Goal: Complete application form

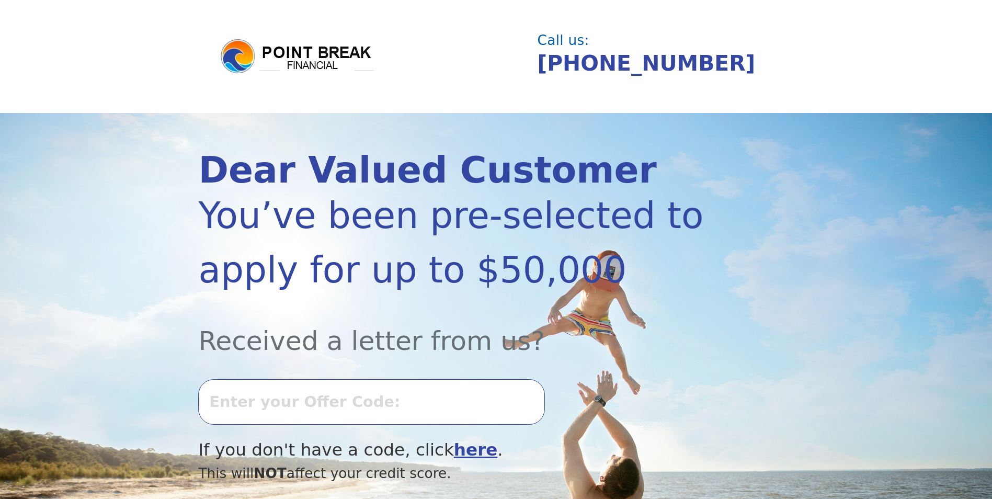
scroll to position [105, 0]
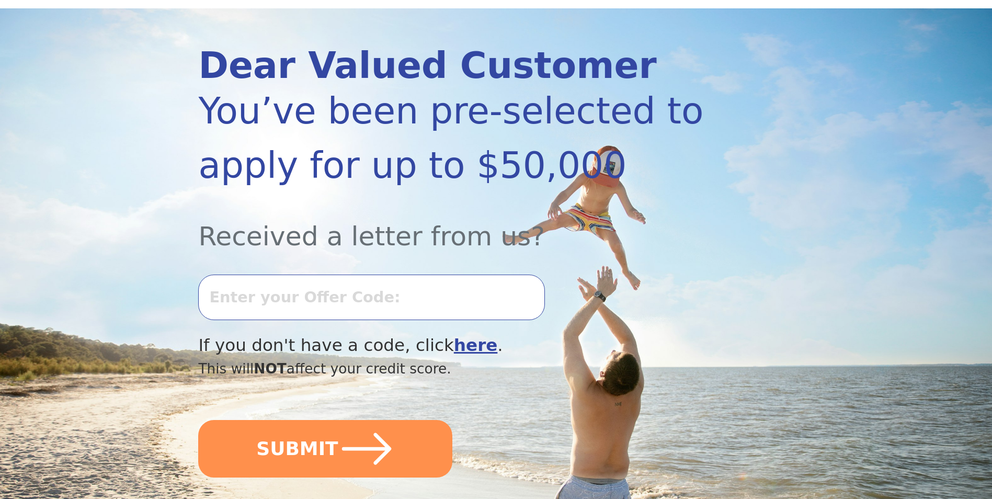
drag, startPoint x: 392, startPoint y: 290, endPoint x: 482, endPoint y: 292, distance: 89.5
click at [393, 290] on input "text" at bounding box center [371, 297] width 346 height 45
type input "-"
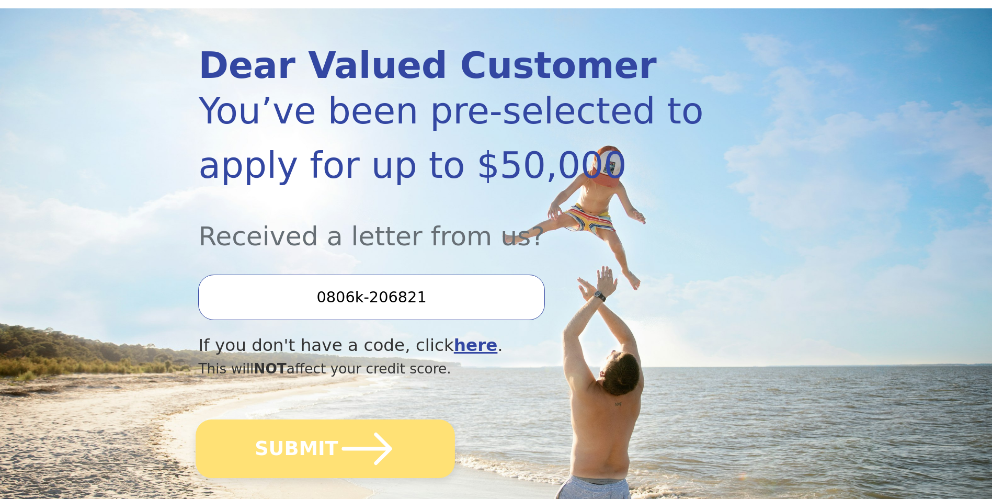
type input "0806k-206821"
click at [383, 458] on icon "submit" at bounding box center [367, 449] width 58 height 58
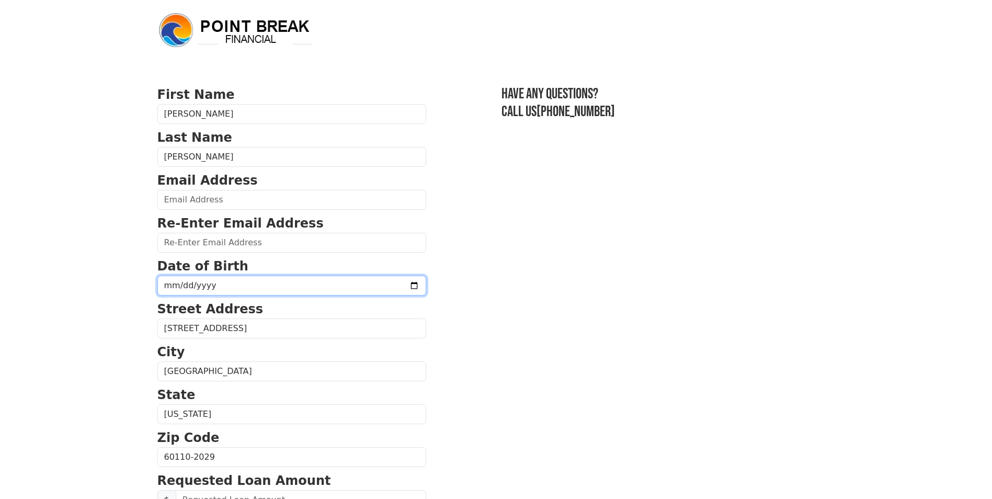
click at [248, 287] on input "date" at bounding box center [291, 286] width 269 height 20
click at [194, 286] on input "date" at bounding box center [291, 286] width 269 height 20
click at [177, 288] on input "date" at bounding box center [291, 286] width 269 height 20
click at [388, 287] on input "date" at bounding box center [291, 286] width 269 height 20
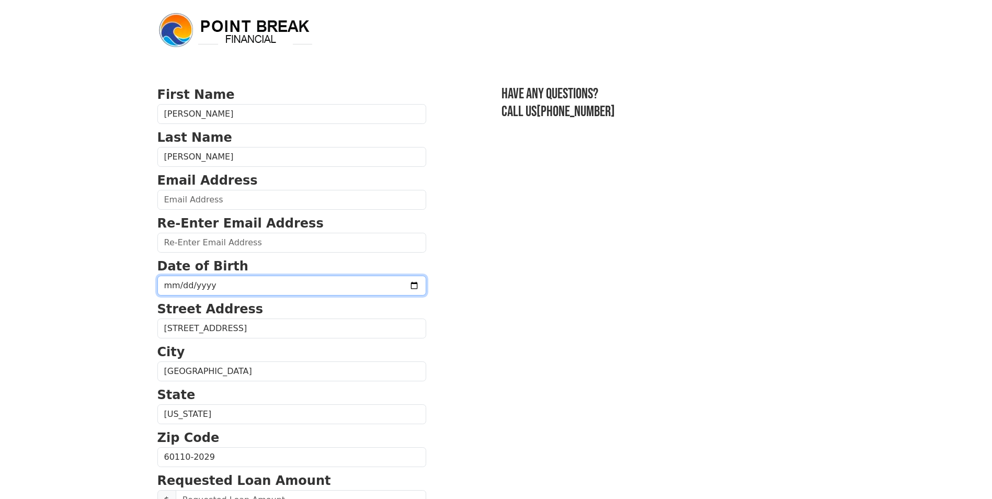
click at [388, 287] on input "date" at bounding box center [291, 286] width 269 height 20
click at [175, 284] on input "date" at bounding box center [291, 286] width 269 height 20
click at [168, 283] on input "date" at bounding box center [291, 286] width 269 height 20
click at [169, 285] on input "date" at bounding box center [291, 286] width 269 height 20
type input "1995-05-21"
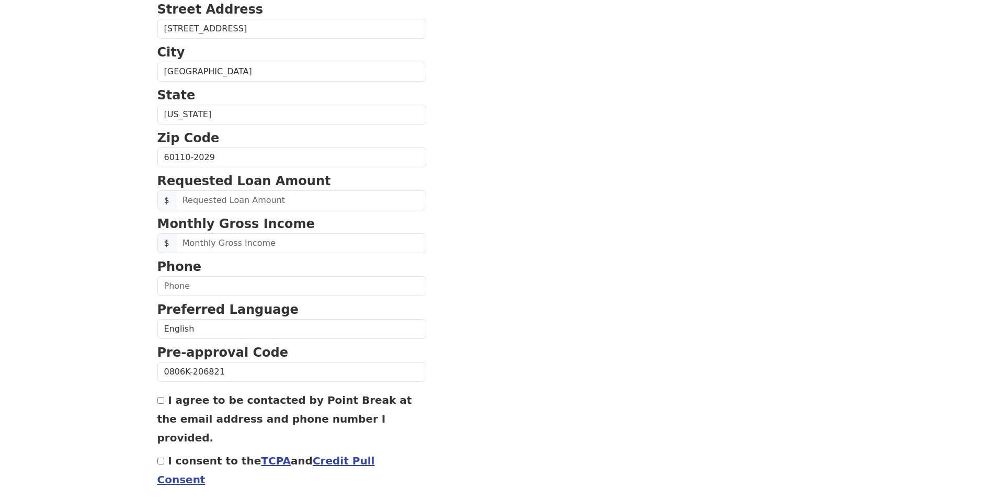
scroll to position [314, 0]
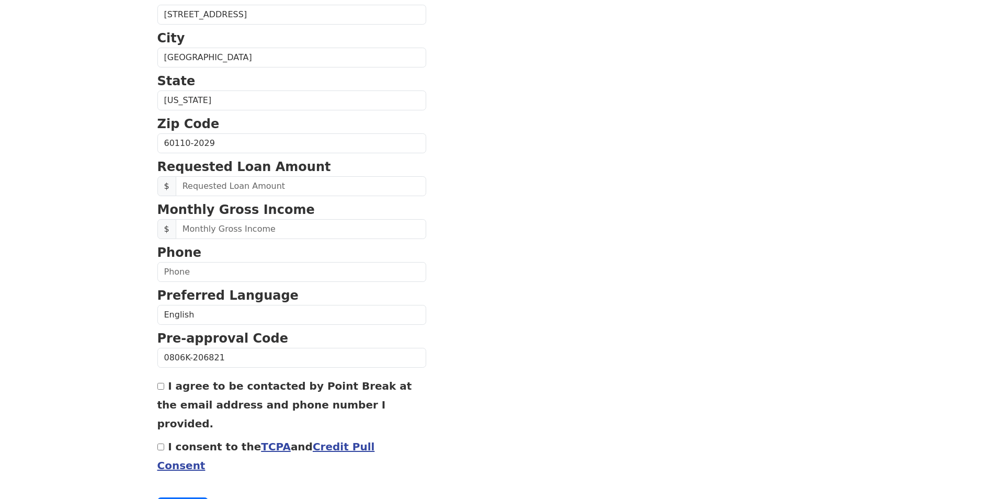
drag, startPoint x: 298, startPoint y: 202, endPoint x: 294, endPoint y: 185, distance: 17.6
click at [298, 202] on p "Monthly Gross Income" at bounding box center [291, 209] width 269 height 19
click at [294, 185] on input "text" at bounding box center [301, 186] width 251 height 20
type input "-5.00"
type input "-3.00"
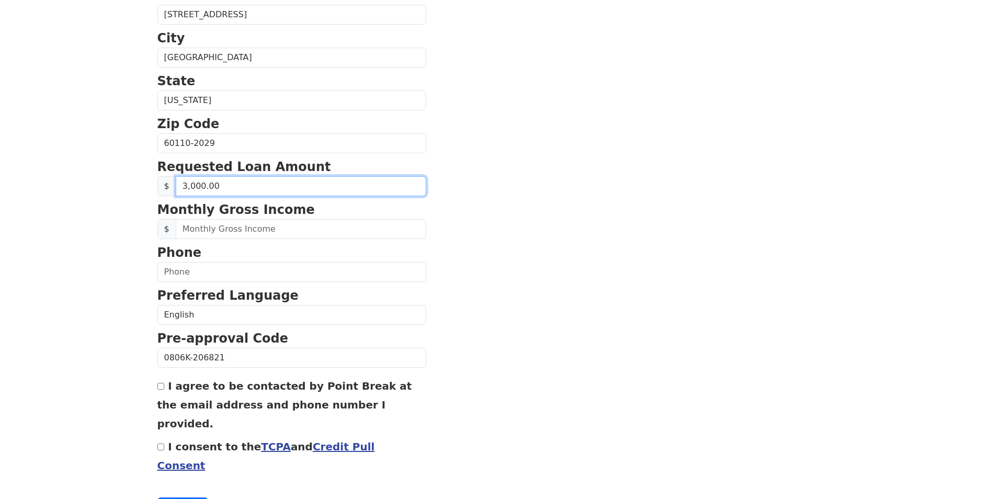
type input "30,000.00"
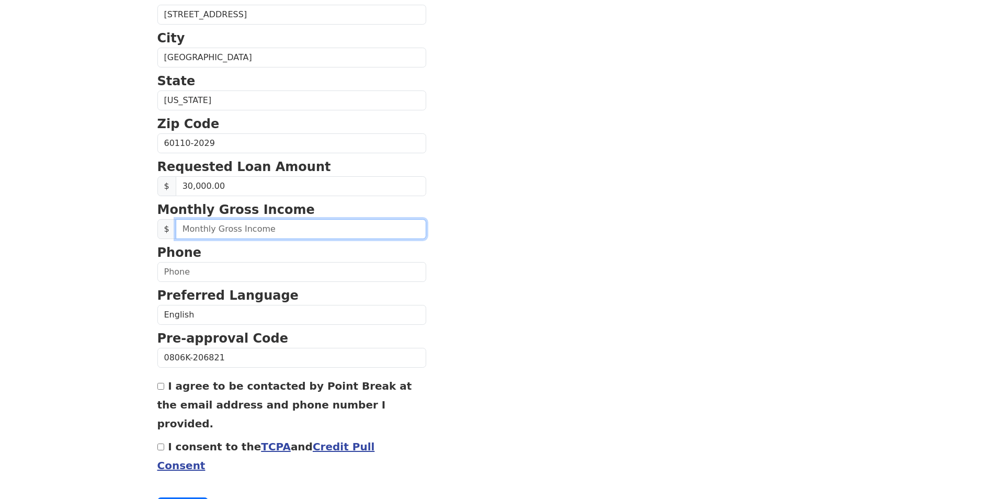
click at [273, 222] on input "text" at bounding box center [301, 229] width 251 height 20
type input "4.00"
type input "5.00"
type input "6,000.00"
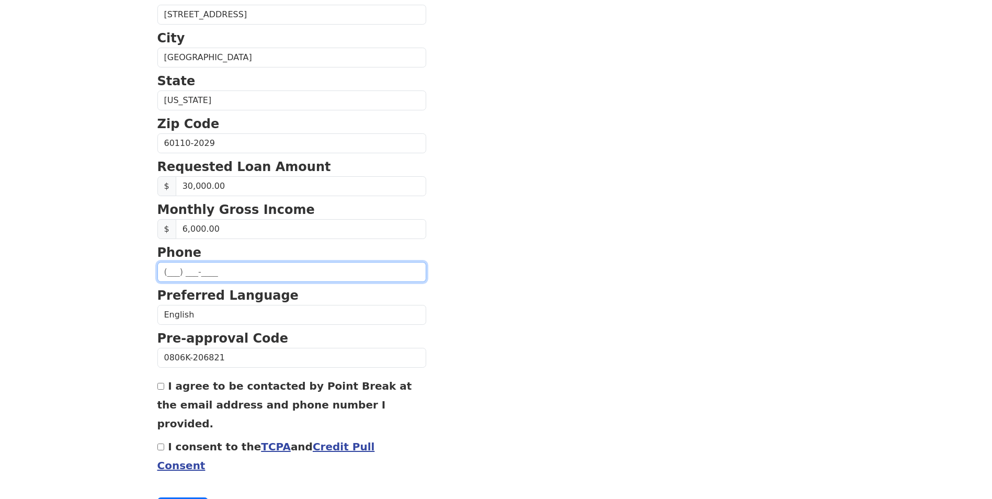
click at [282, 263] on input "text" at bounding box center [291, 272] width 269 height 20
type input "(224) 800-2038"
type input "carlos_acosta321@hotmail.com"
type input "(224) 800-2038"
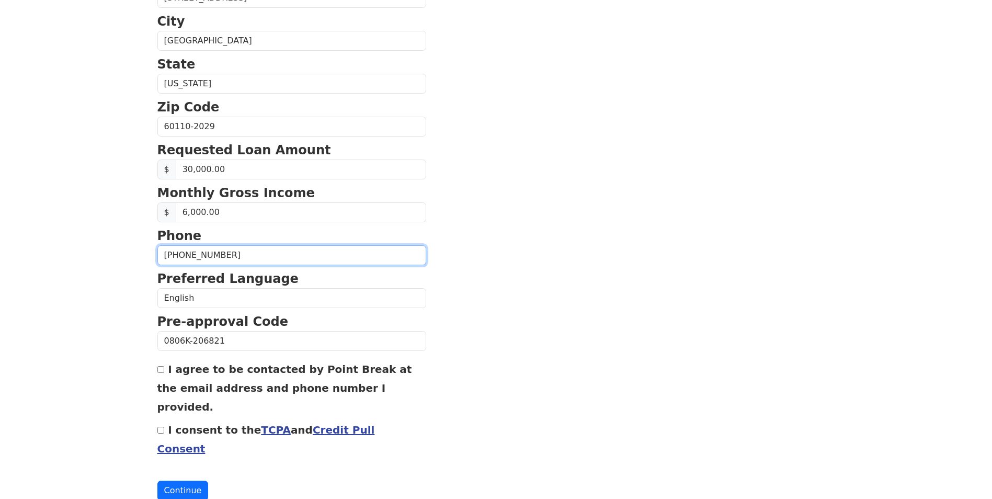
scroll to position [334, 0]
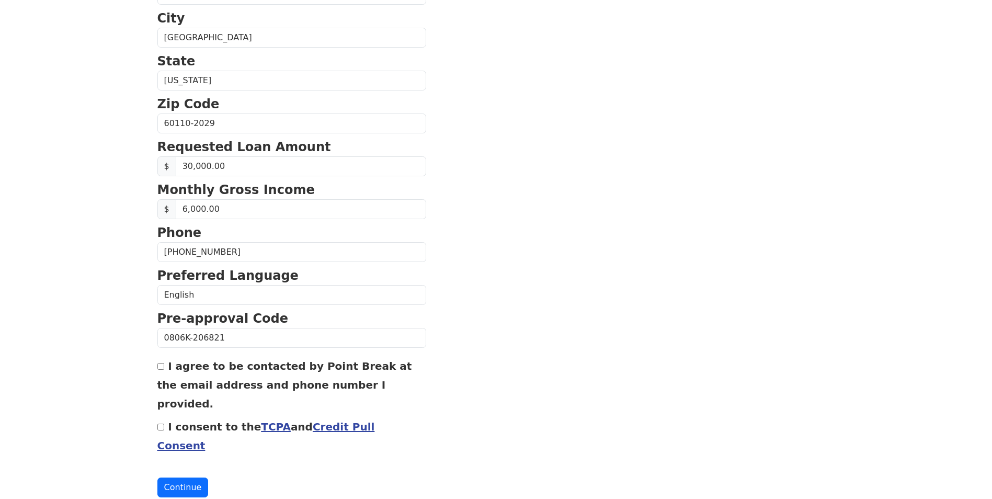
click at [162, 367] on input "I agree to be contacted by Point Break at the email address and phone number I …" at bounding box center [160, 366] width 7 height 7
checkbox input "true"
click at [261, 421] on link "TCPA" at bounding box center [276, 427] width 30 height 13
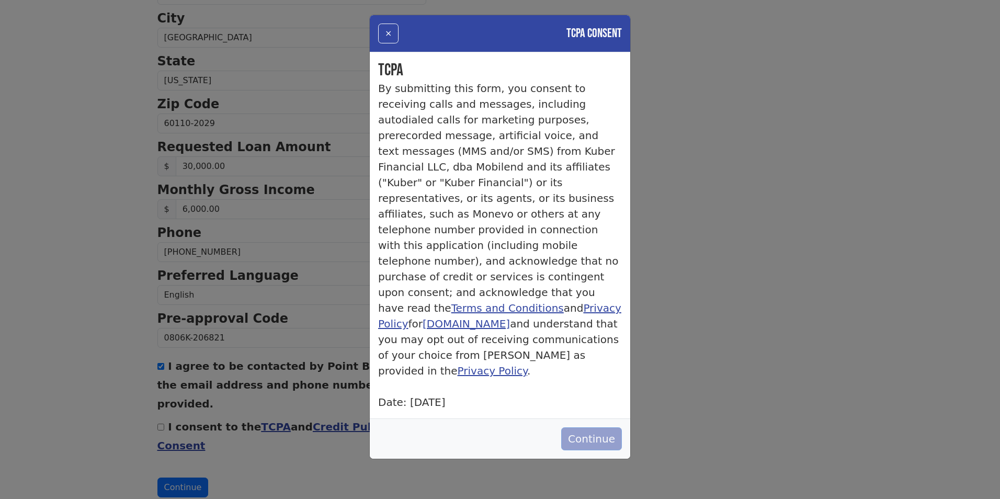
click at [590, 427] on button "Continue" at bounding box center [591, 438] width 61 height 23
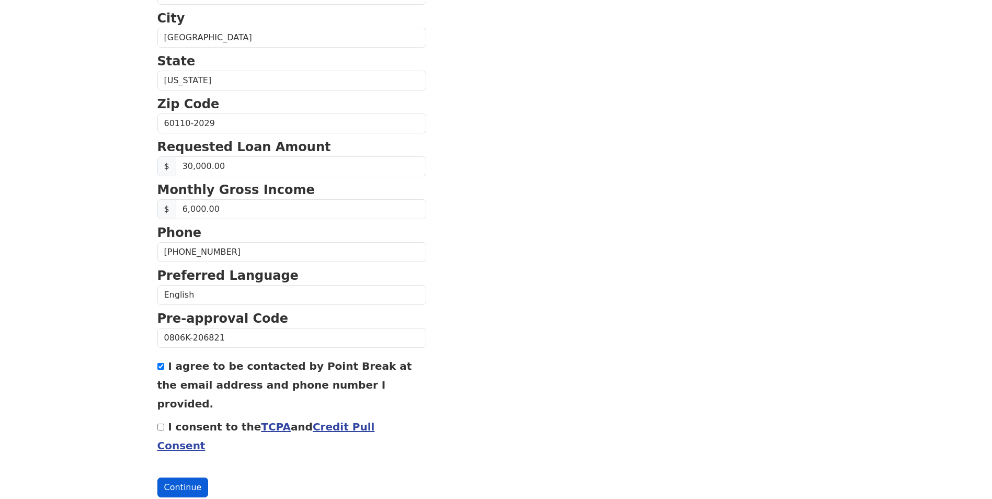
click at [179, 478] on button "Continue" at bounding box center [182, 488] width 51 height 20
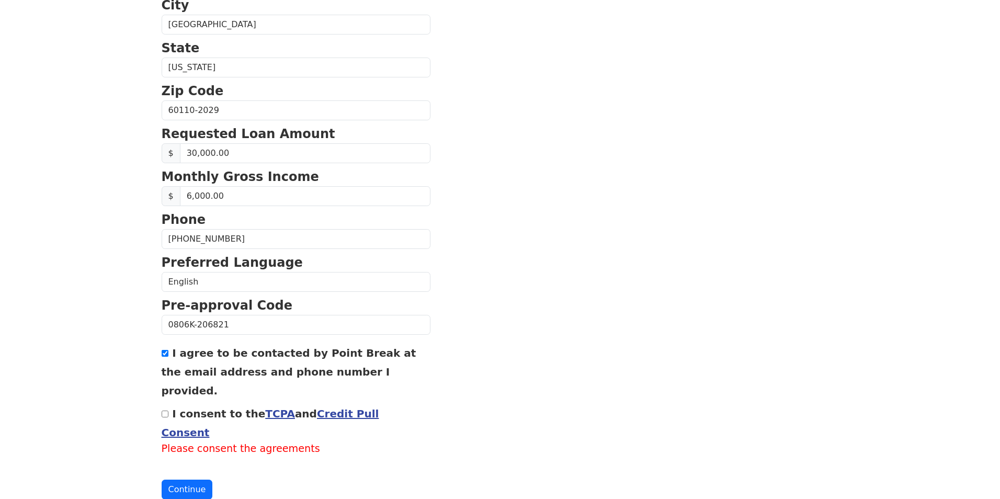
scroll to position [349, 0]
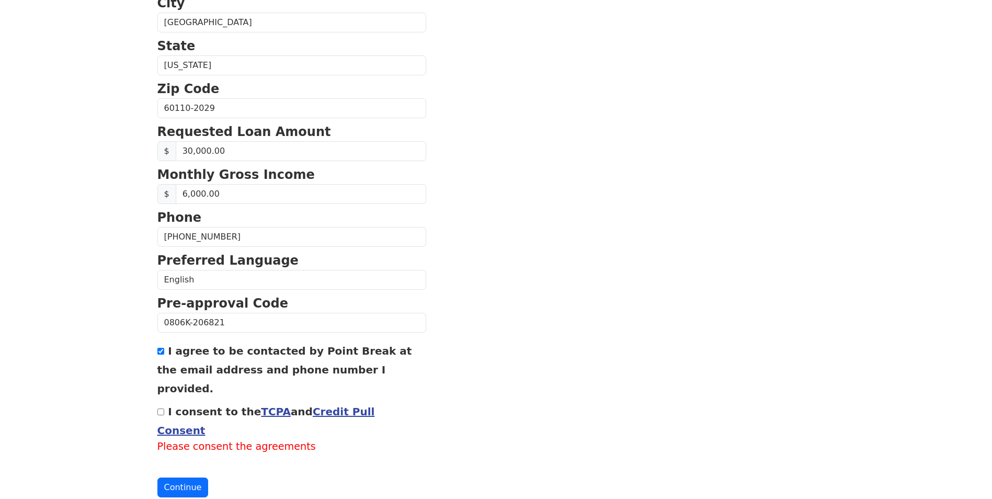
click at [346, 439] on label "Please consent the agreements" at bounding box center [291, 446] width 269 height 15
click at [356, 405] on link "Credit Pull Consent" at bounding box center [266, 420] width 218 height 31
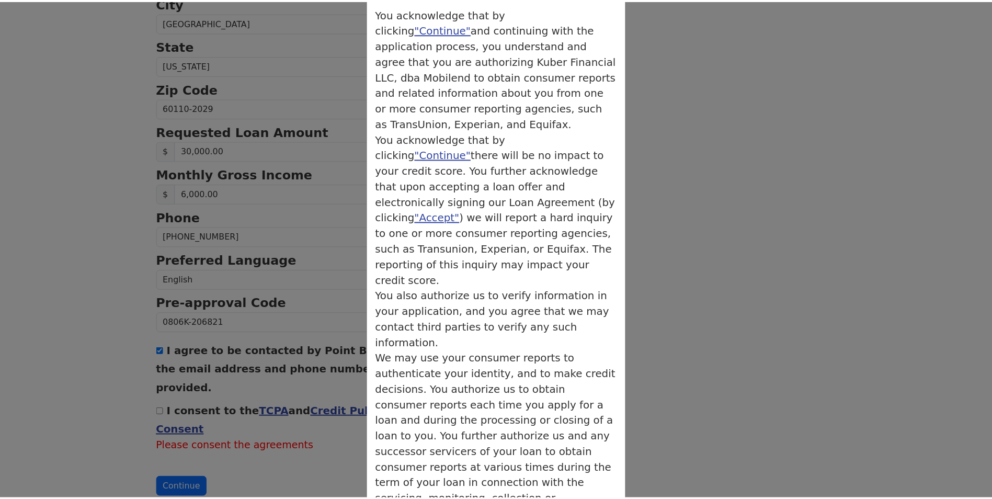
scroll to position [90, 0]
